Goal: Task Accomplishment & Management: Complete application form

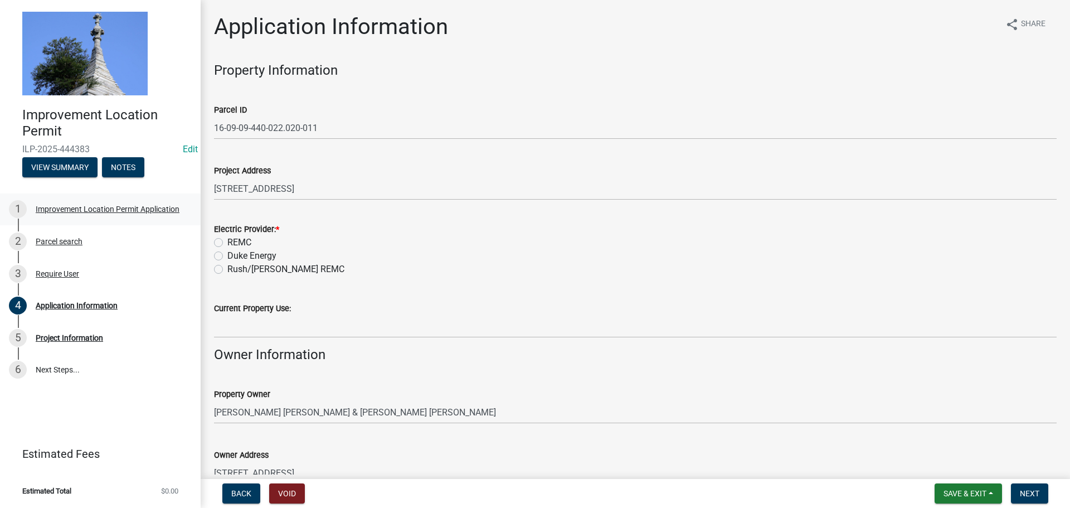
scroll to position [636, 0]
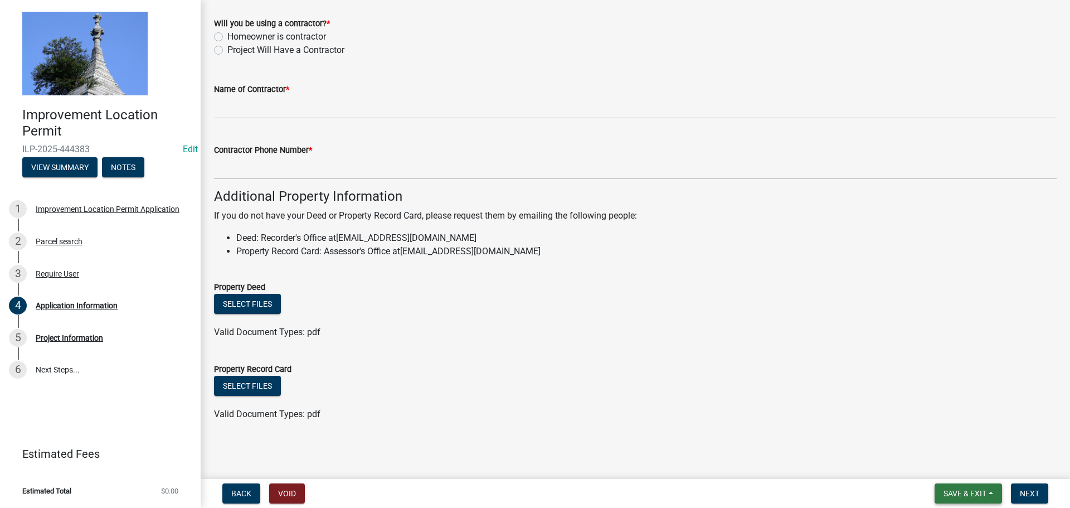
click at [948, 491] on span "Save & Exit" at bounding box center [964, 493] width 43 height 9
click at [947, 470] on button "Save & Exit" at bounding box center [957, 464] width 89 height 27
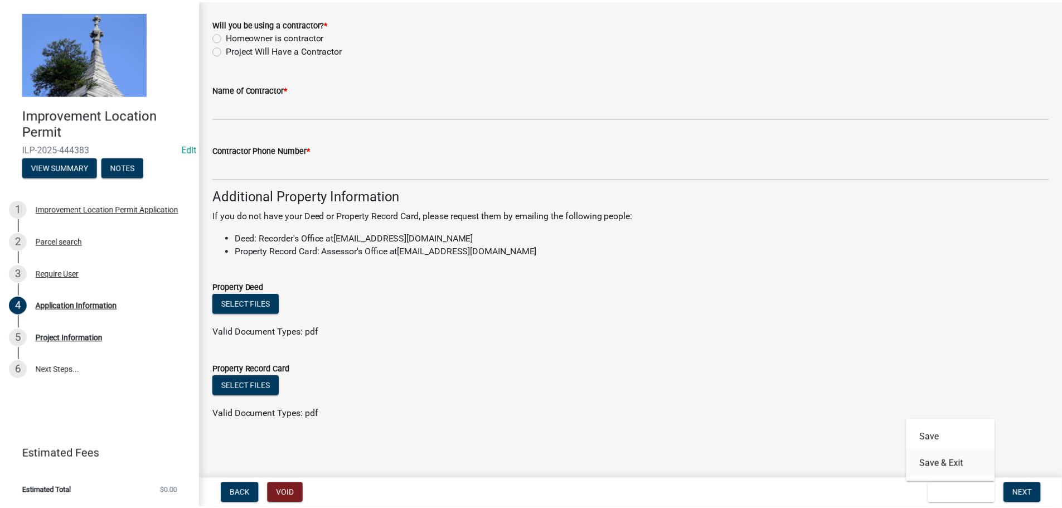
scroll to position [0, 0]
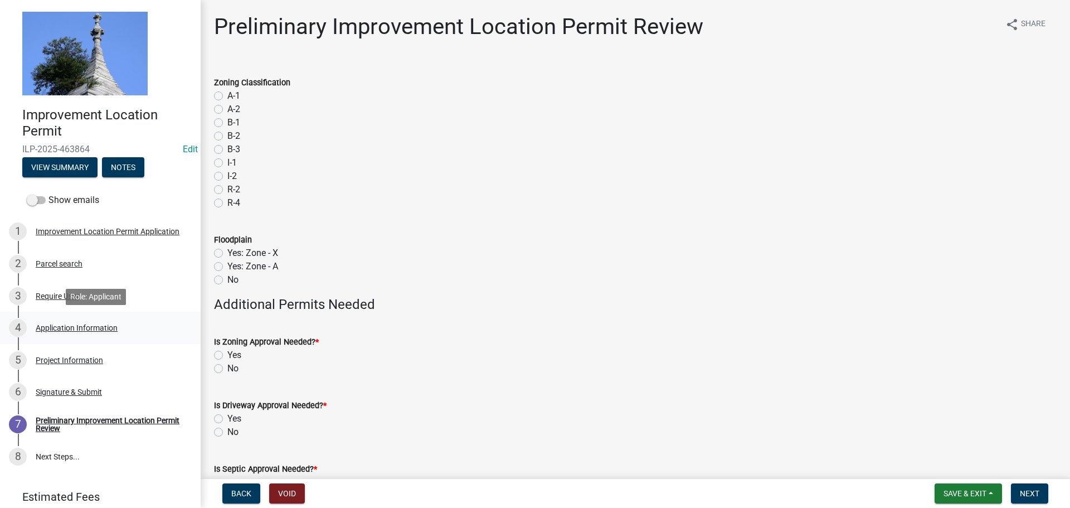
click at [50, 324] on div "Application Information" at bounding box center [77, 328] width 82 height 8
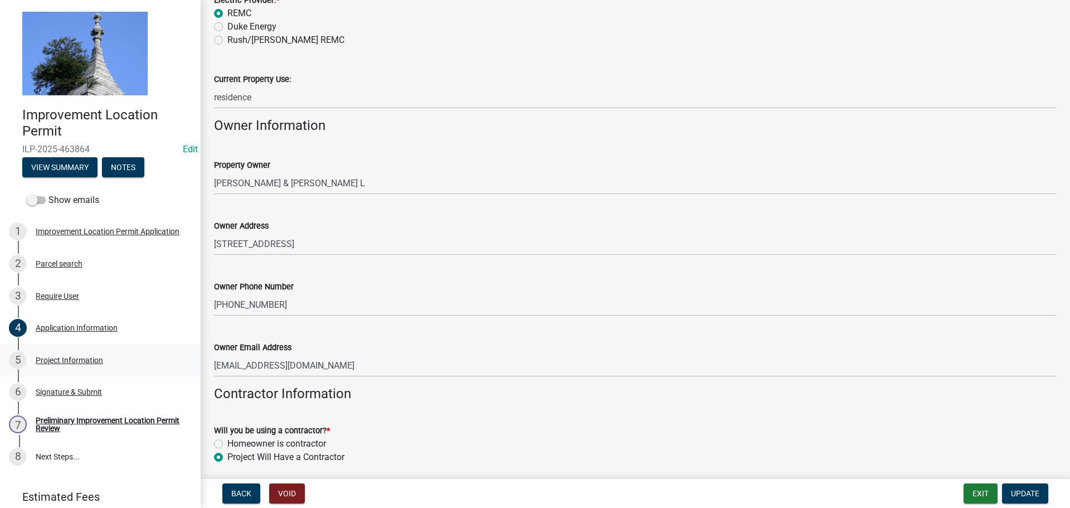
scroll to position [190, 0]
